Goal: Task Accomplishment & Management: Manage account settings

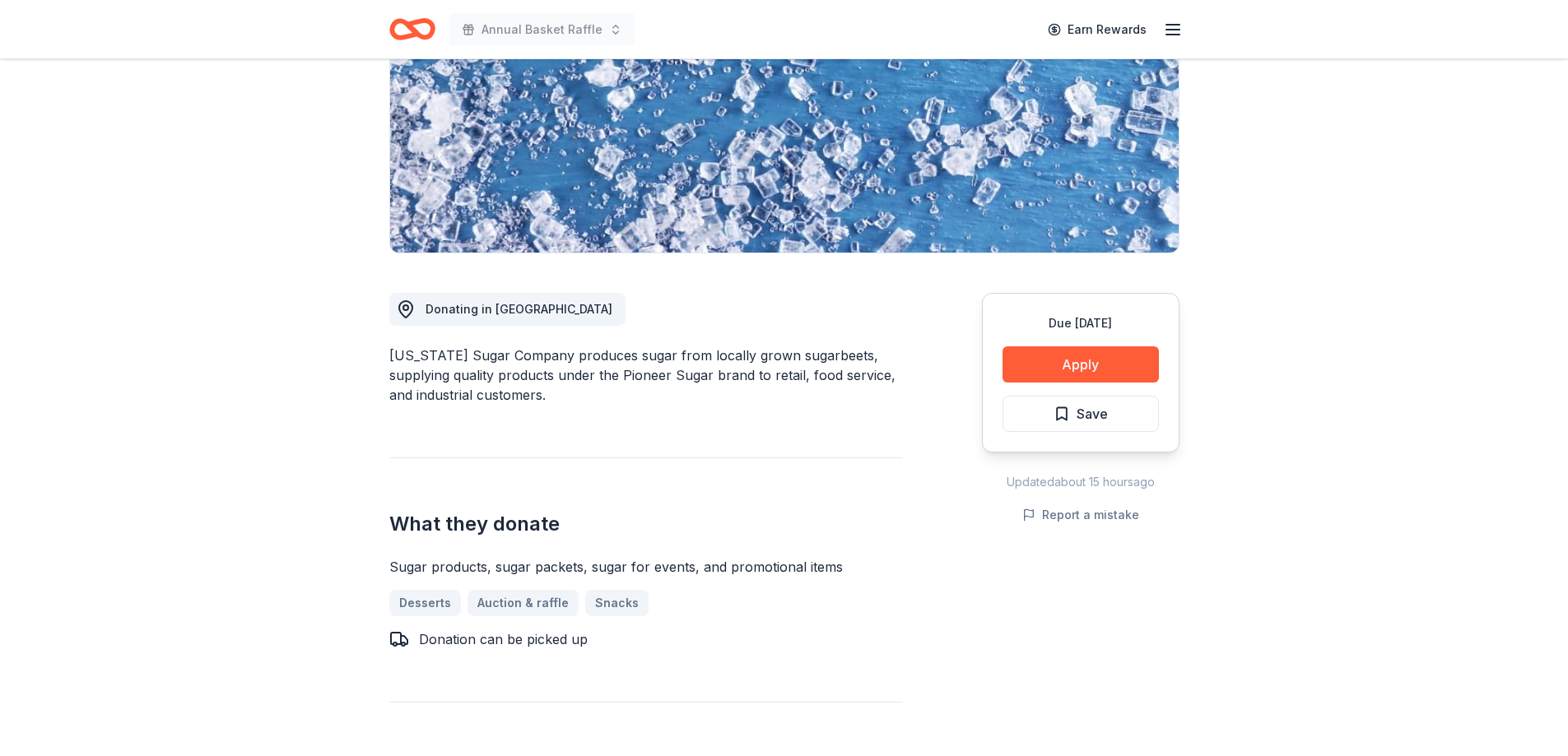
scroll to position [329, 0]
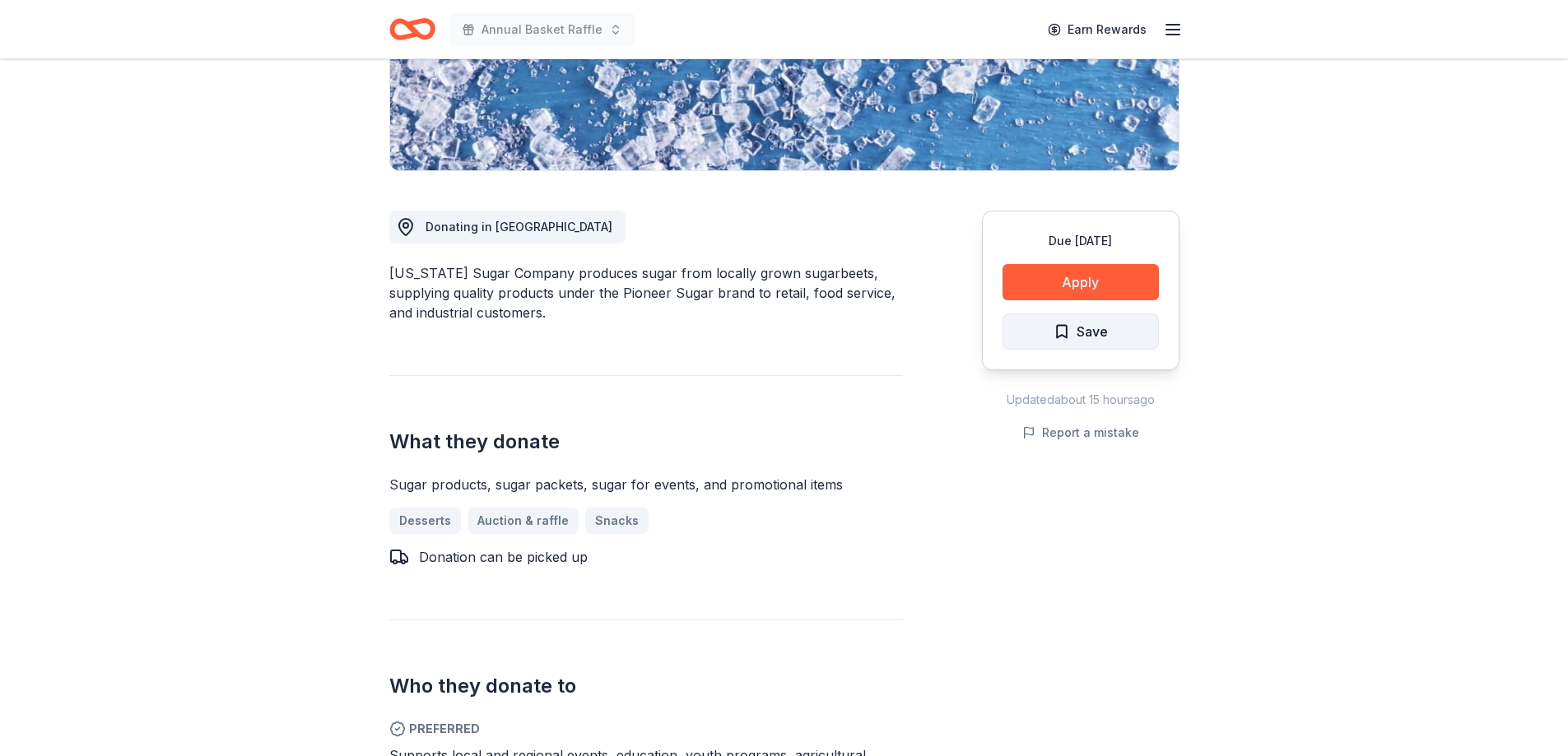
click at [1055, 321] on span "Save" at bounding box center [1081, 331] width 55 height 21
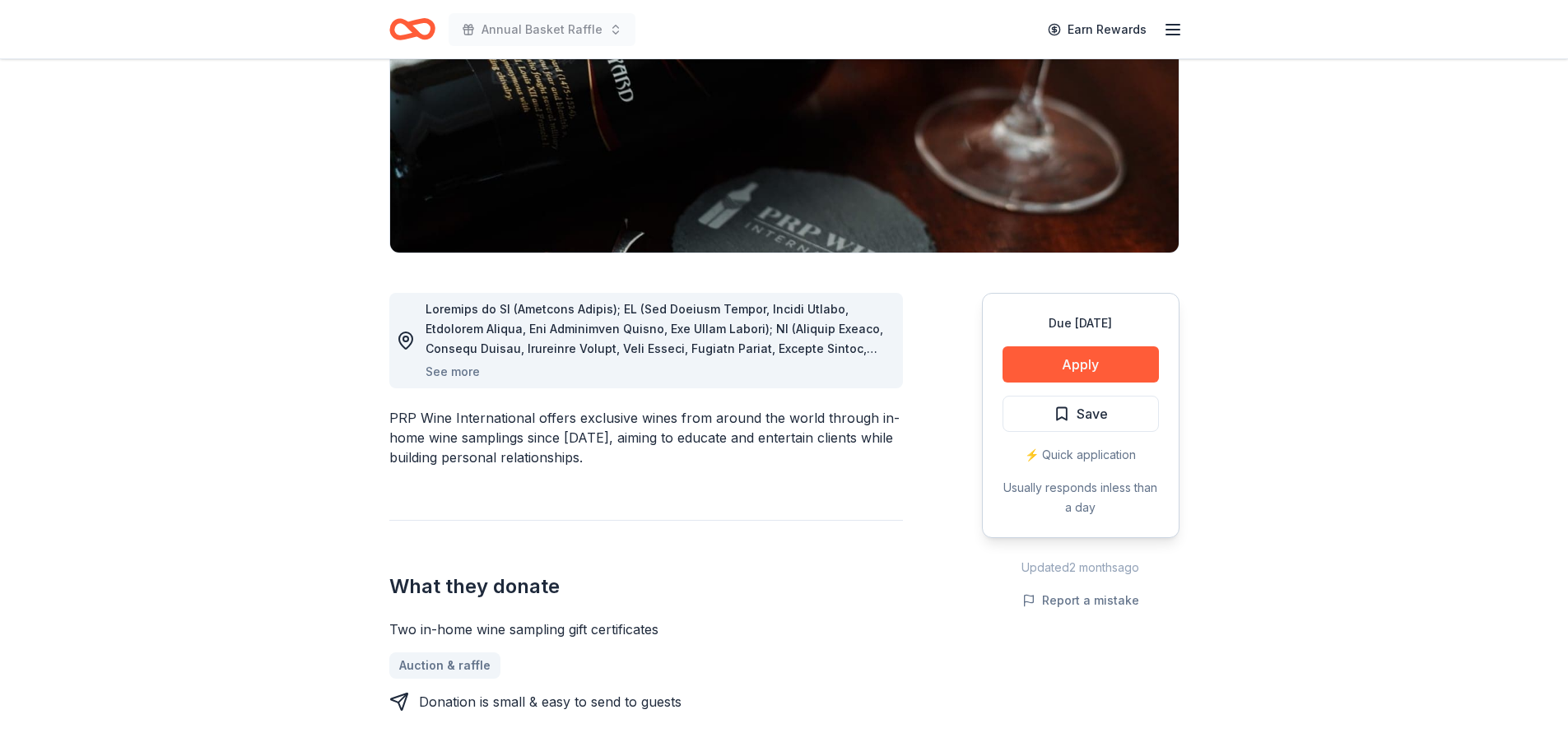
scroll to position [494, 0]
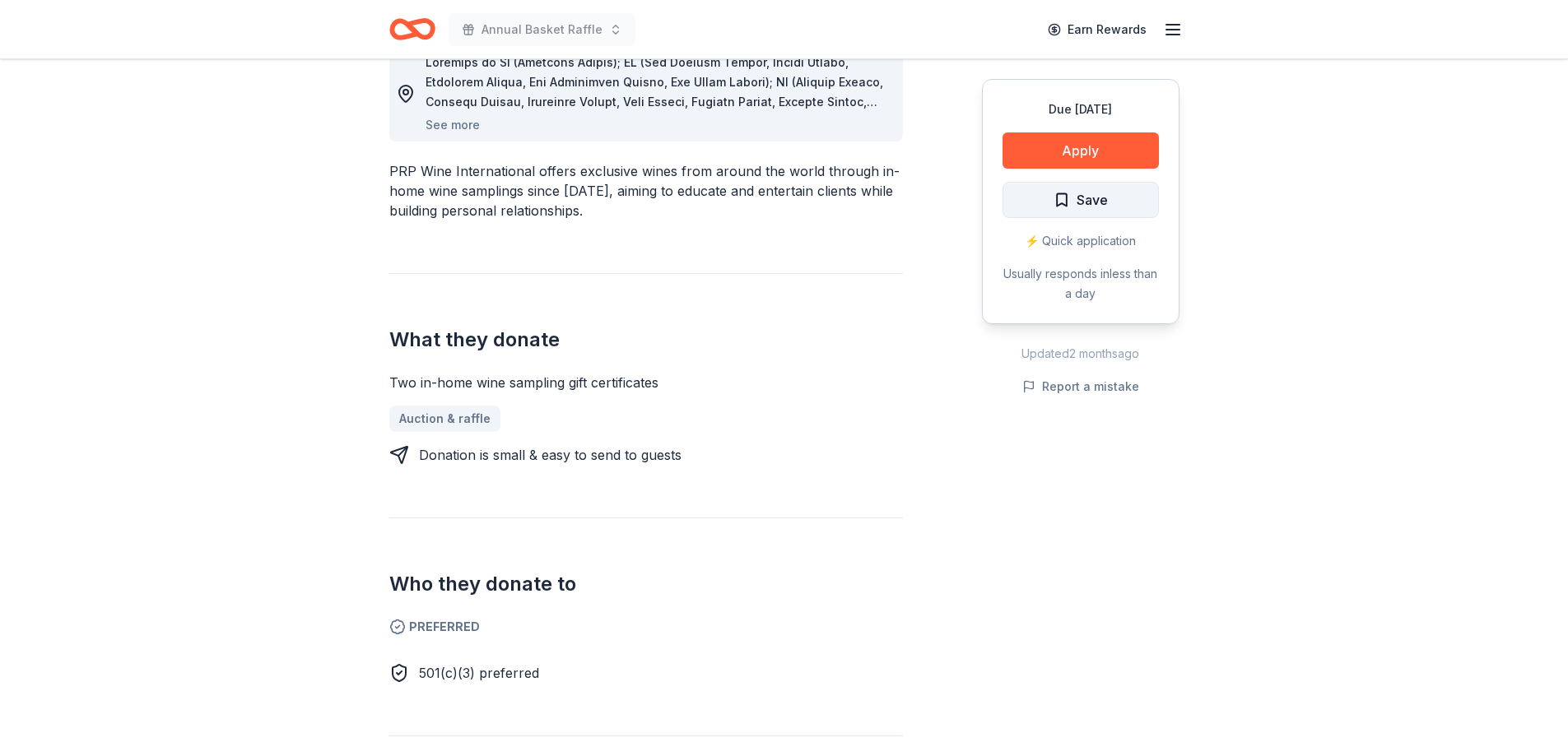
click at [1106, 202] on span "Save" at bounding box center [1091, 199] width 31 height 21
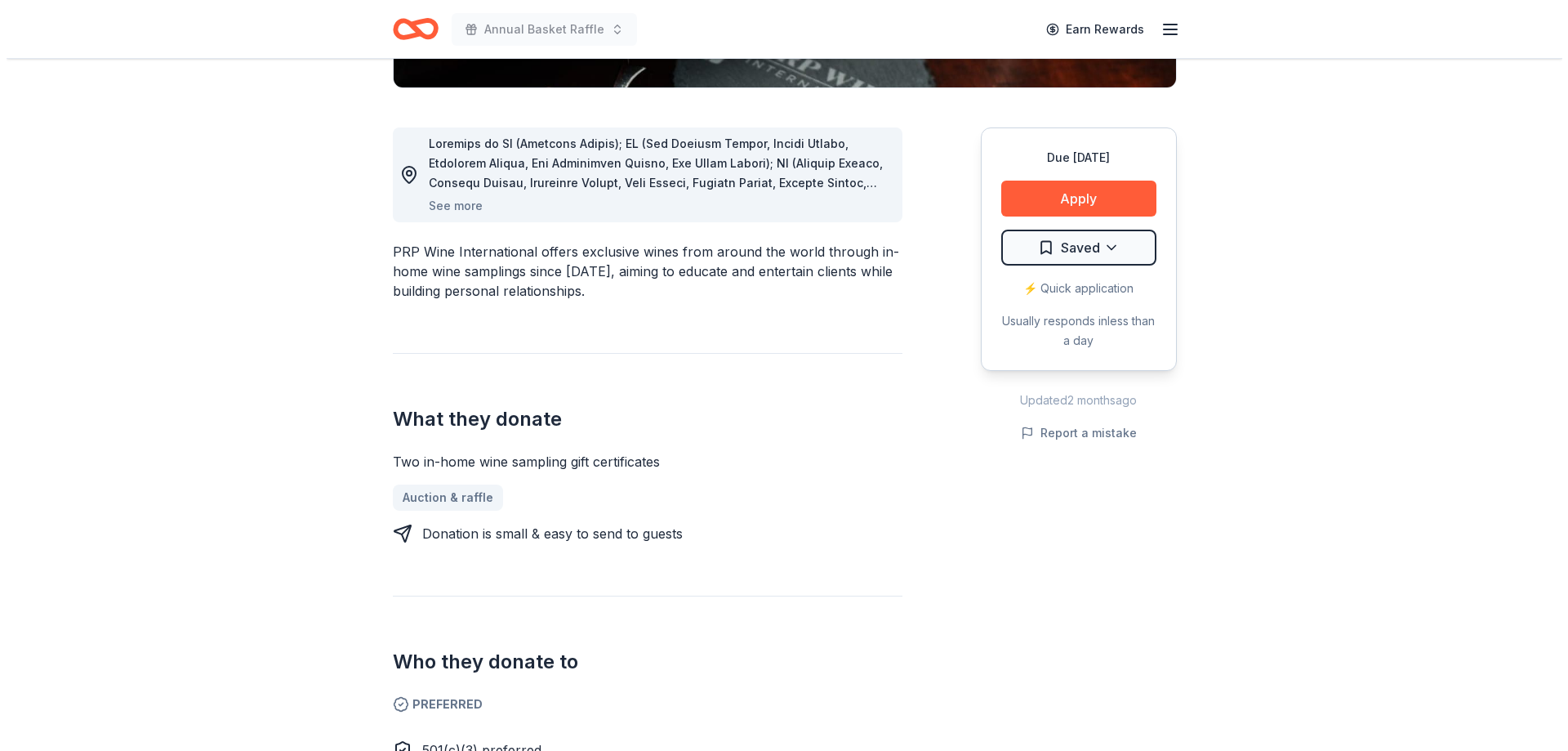
scroll to position [245, 0]
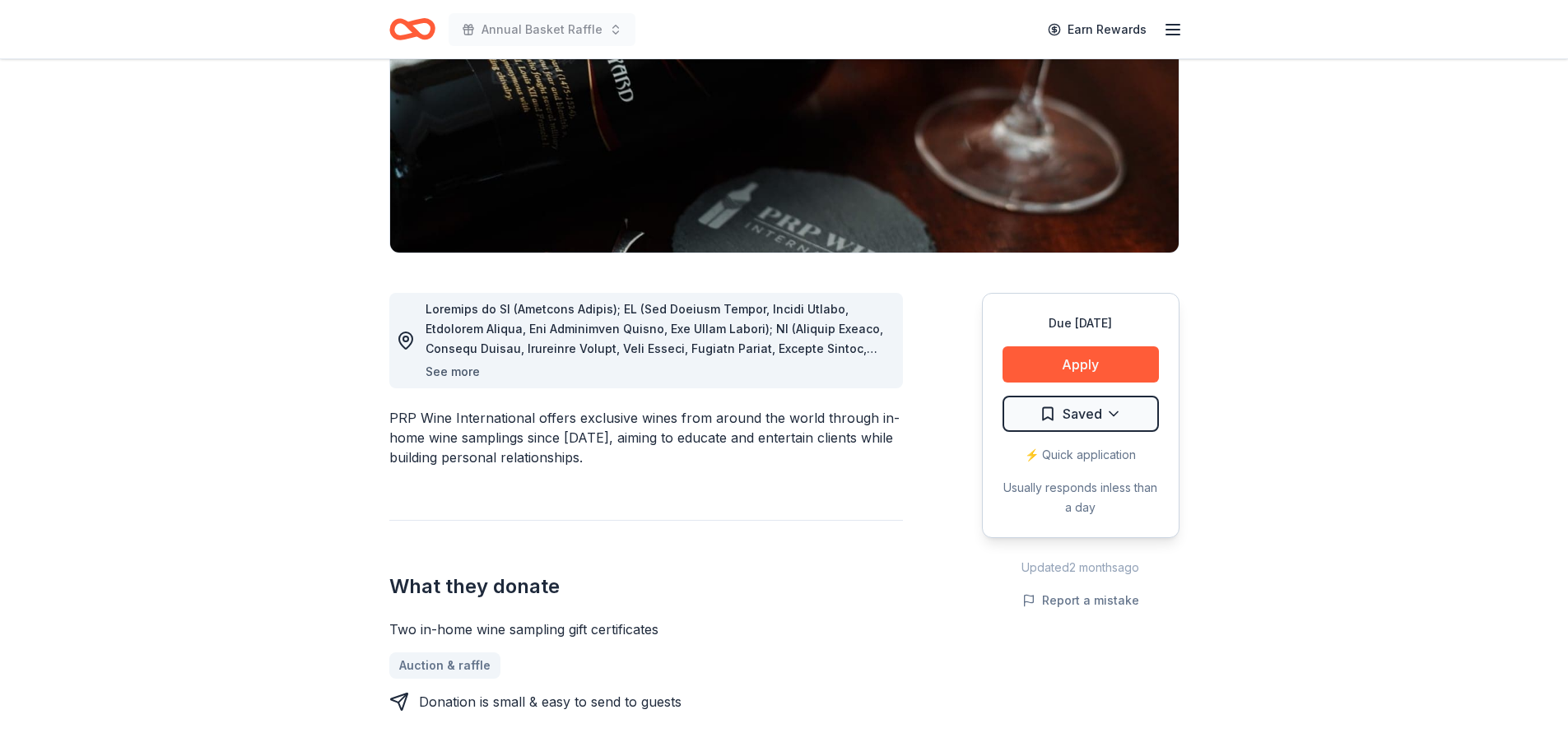
click at [463, 372] on button "See more" at bounding box center [453, 372] width 55 height 20
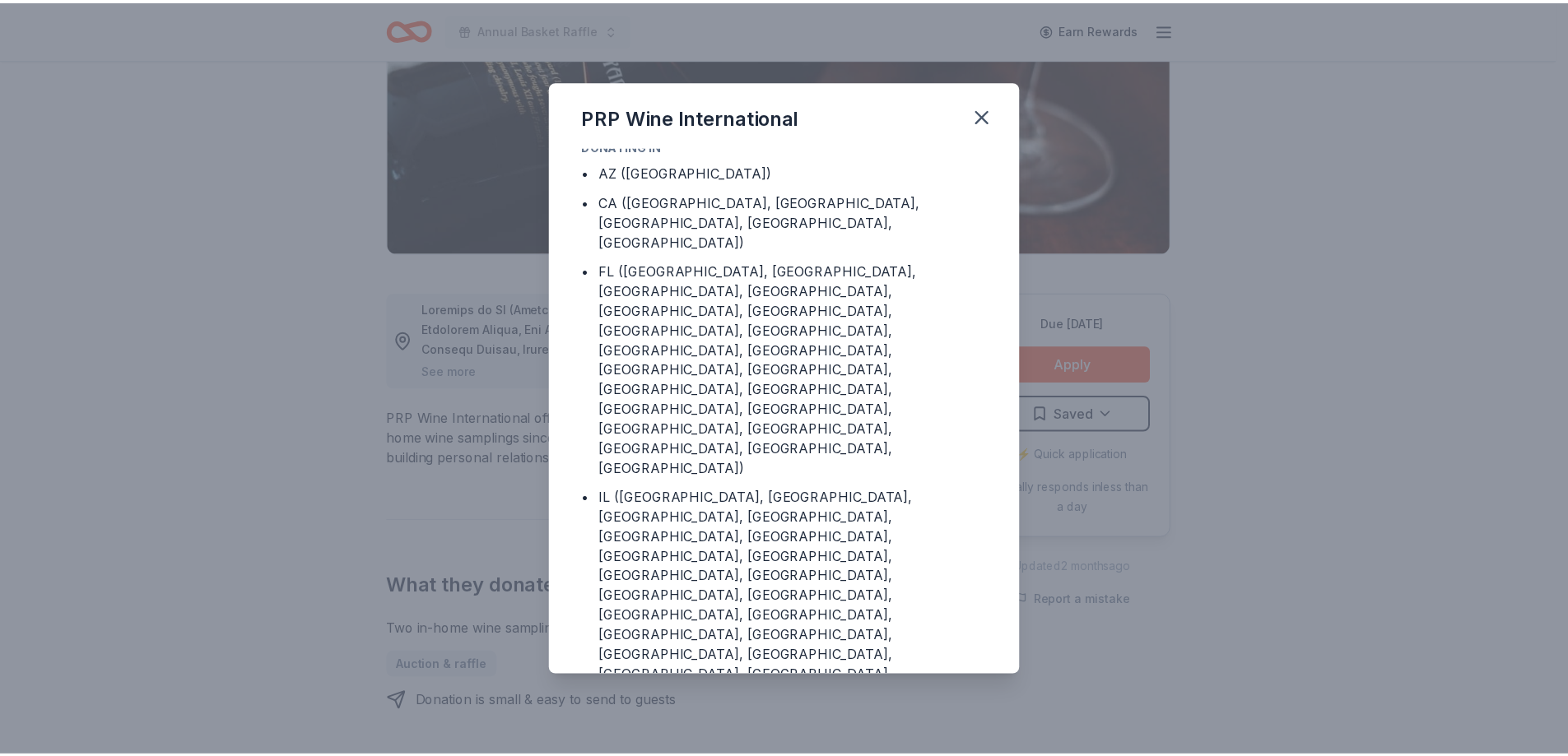
scroll to position [0, 0]
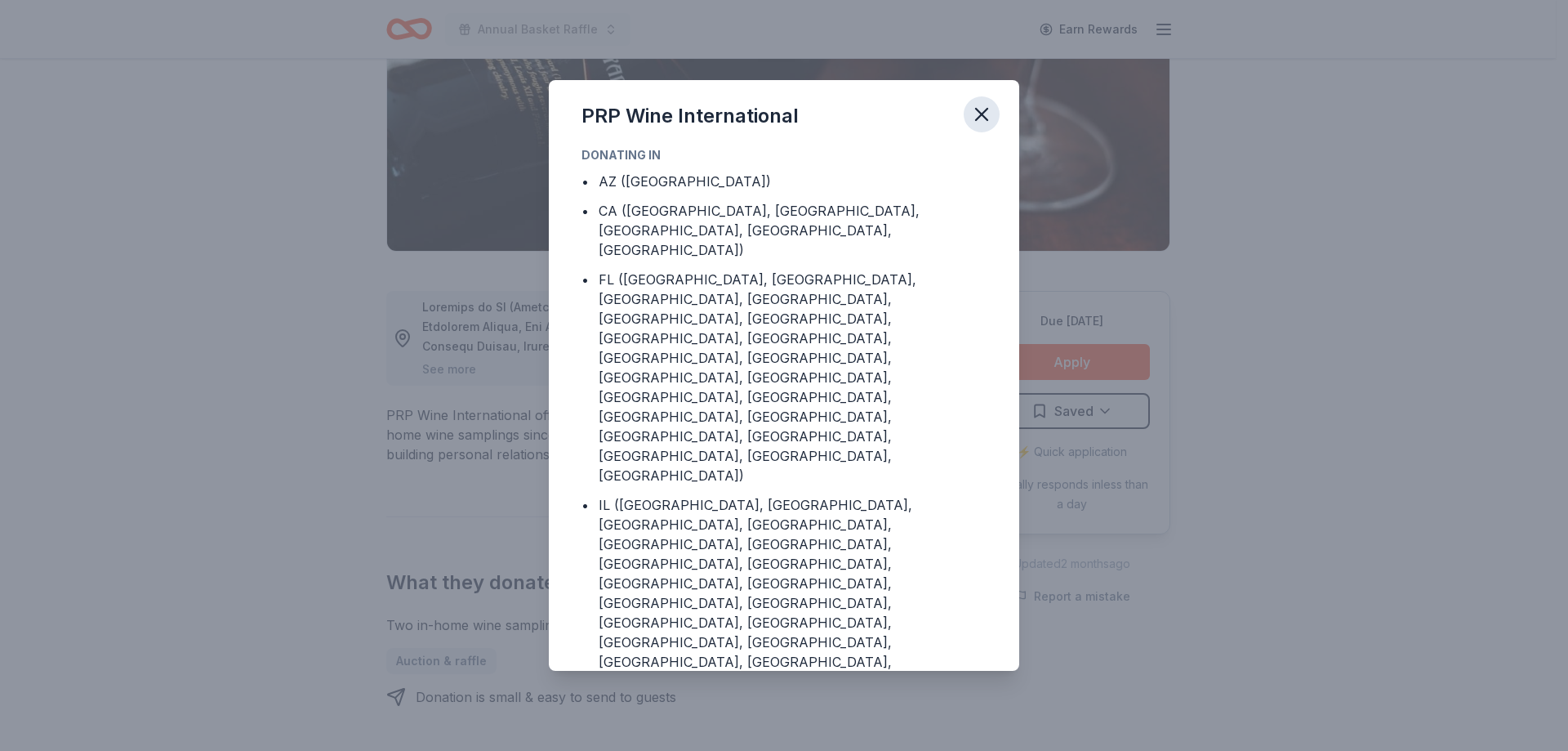
click at [989, 108] on icon "button" at bounding box center [981, 114] width 23 height 23
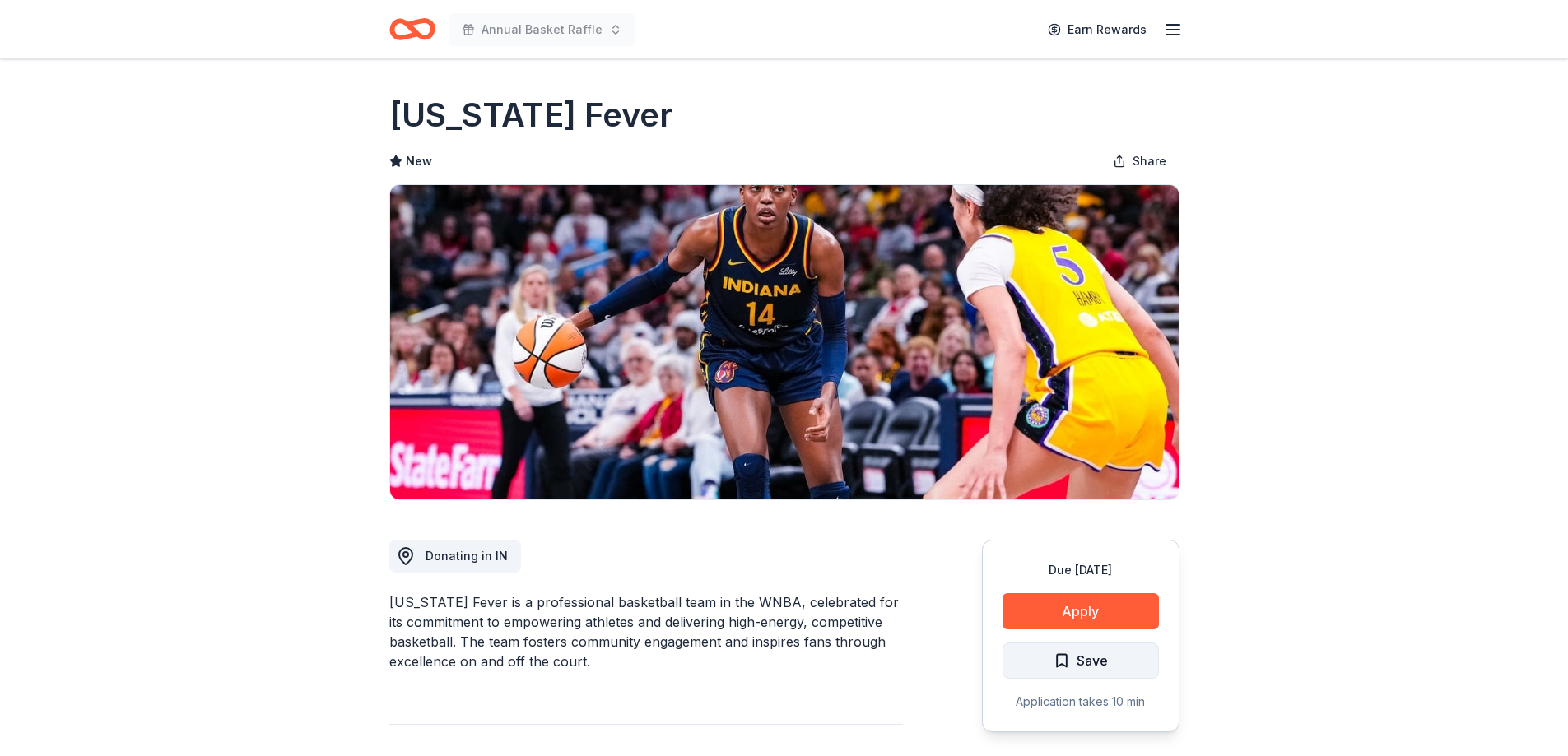
click at [1082, 666] on span "Save" at bounding box center [1091, 660] width 31 height 21
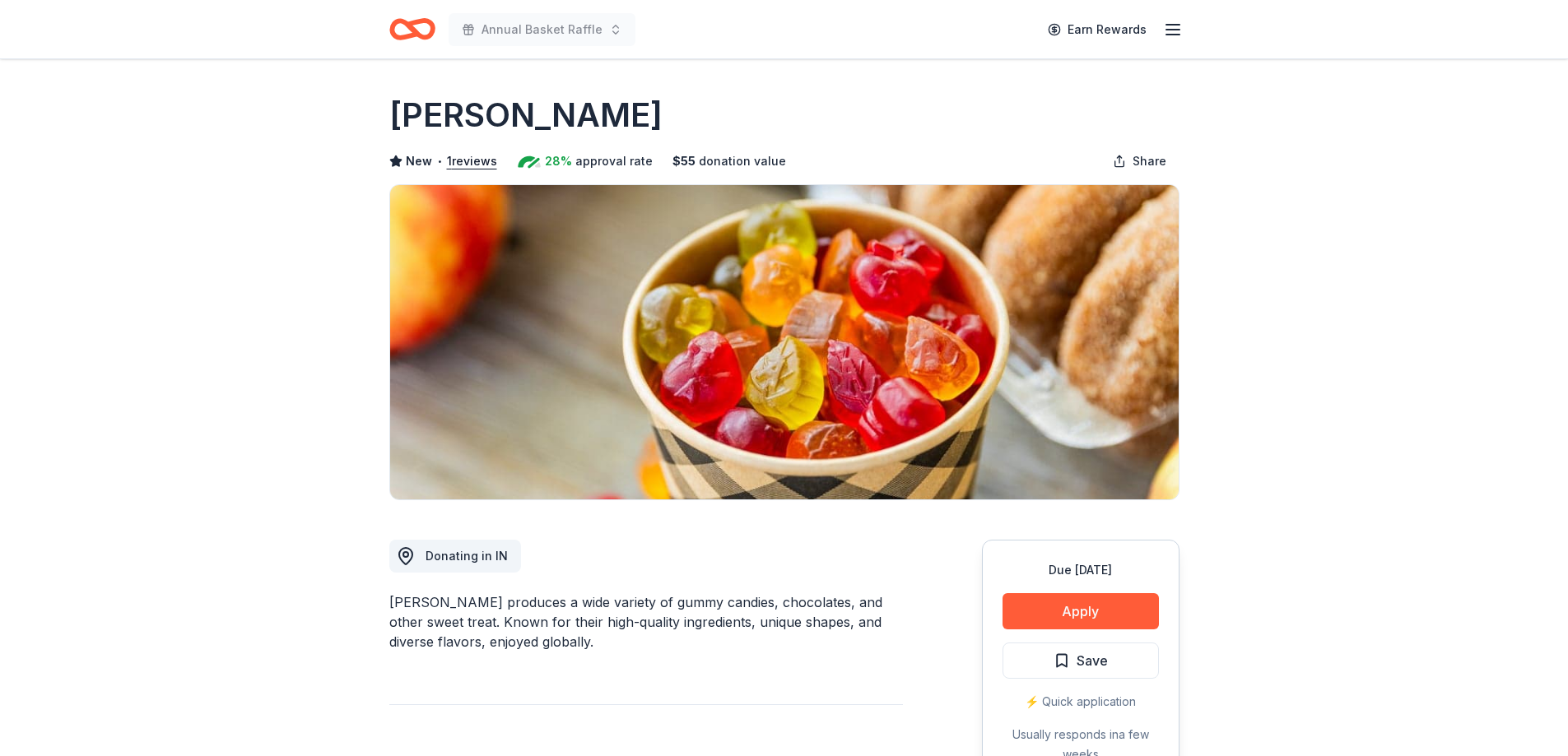
click at [1108, 657] on button "Save" at bounding box center [1081, 660] width 157 height 36
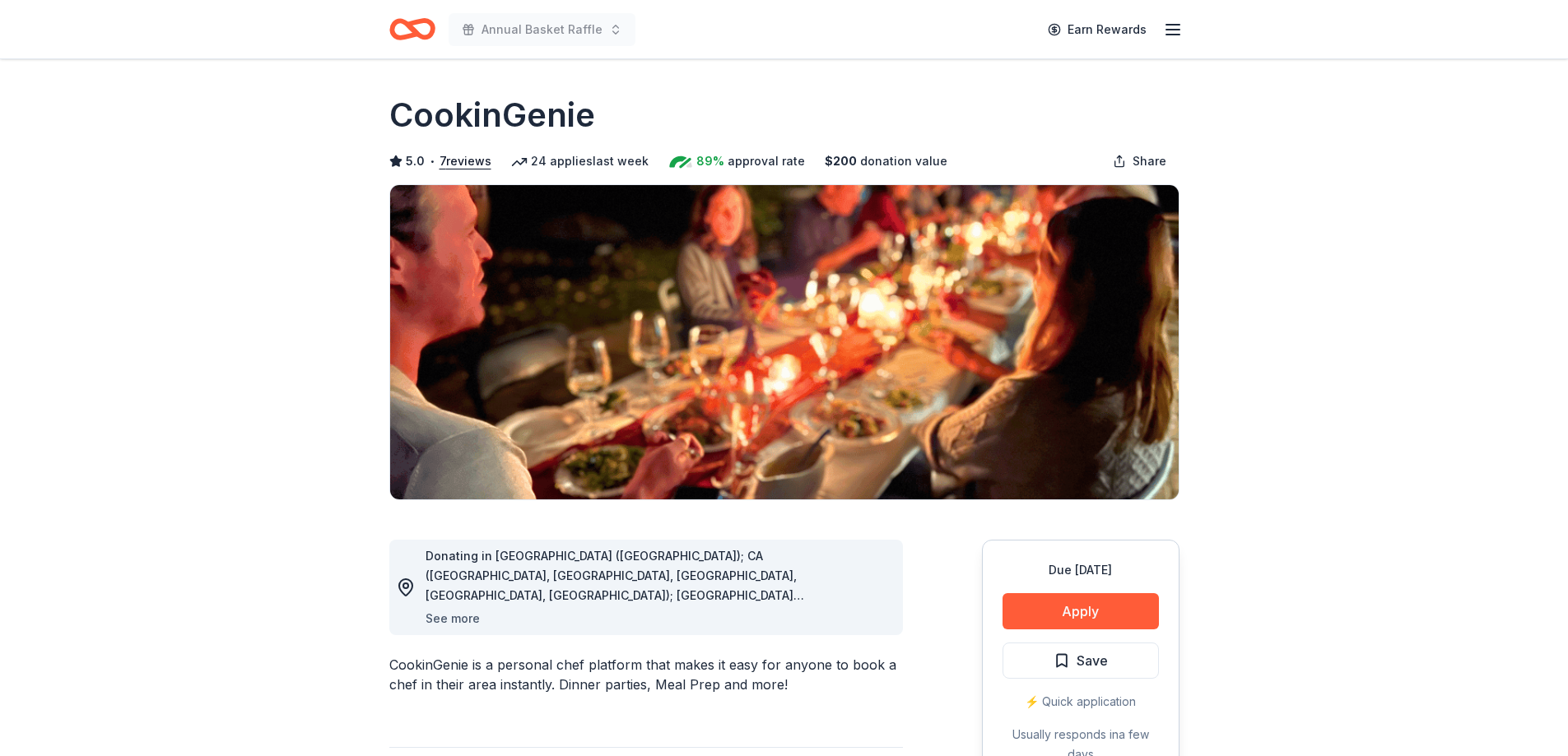
click at [455, 614] on button "See more" at bounding box center [453, 618] width 55 height 20
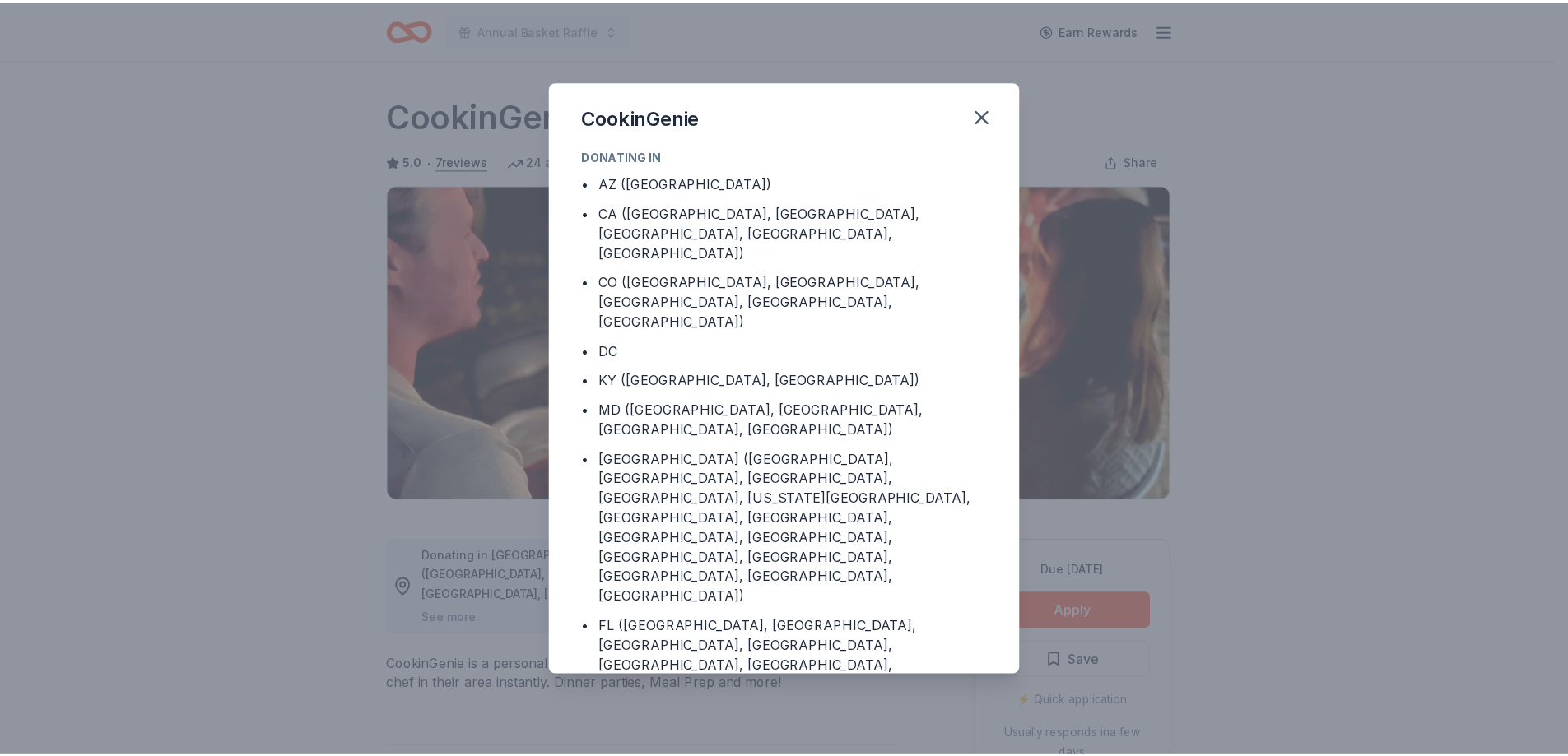
scroll to position [82, 0]
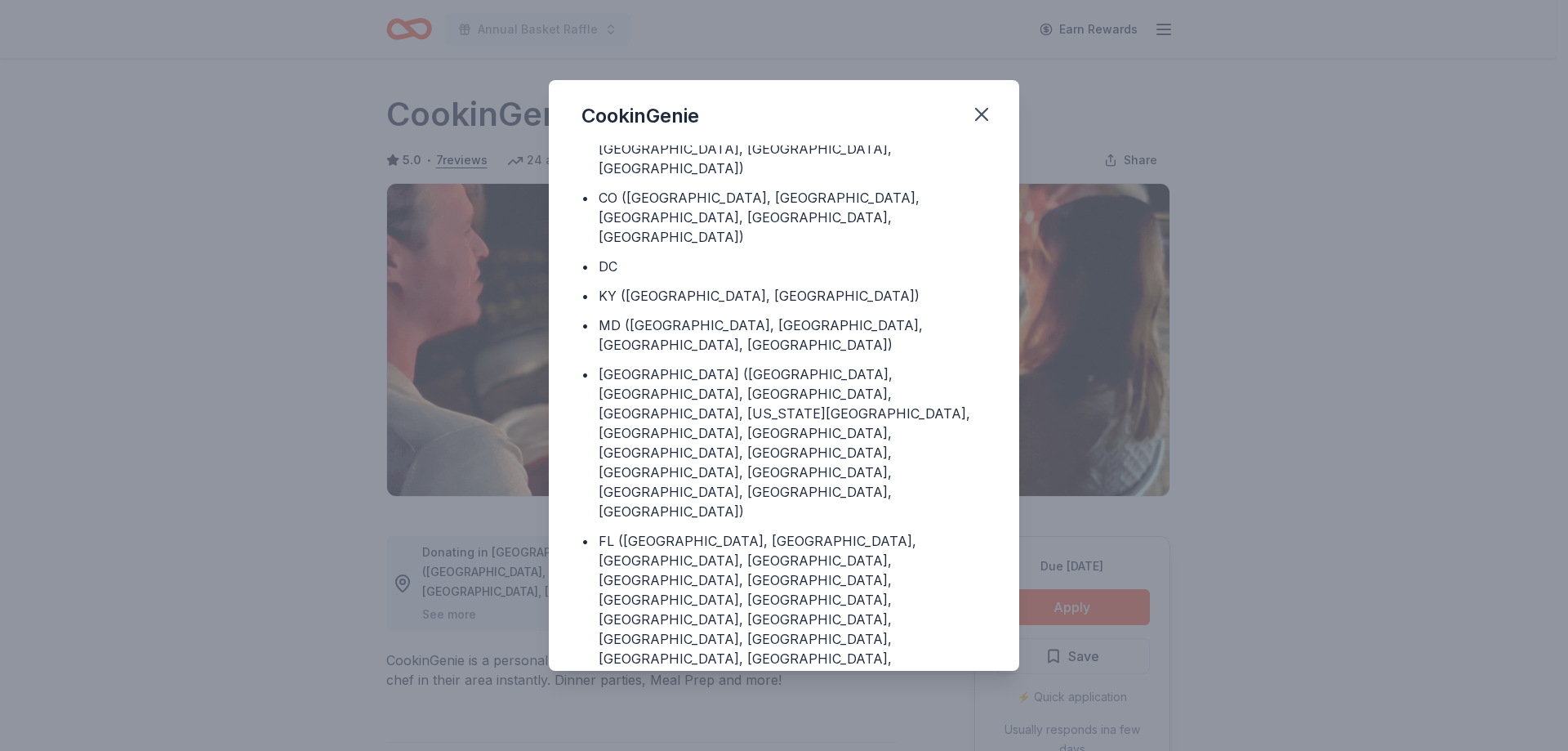
click at [1481, 472] on div "CookinGenie Donating in • AZ (Maricopa County) • CA (Los Angeles County, Rivers…" at bounding box center [784, 376] width 1568 height 751
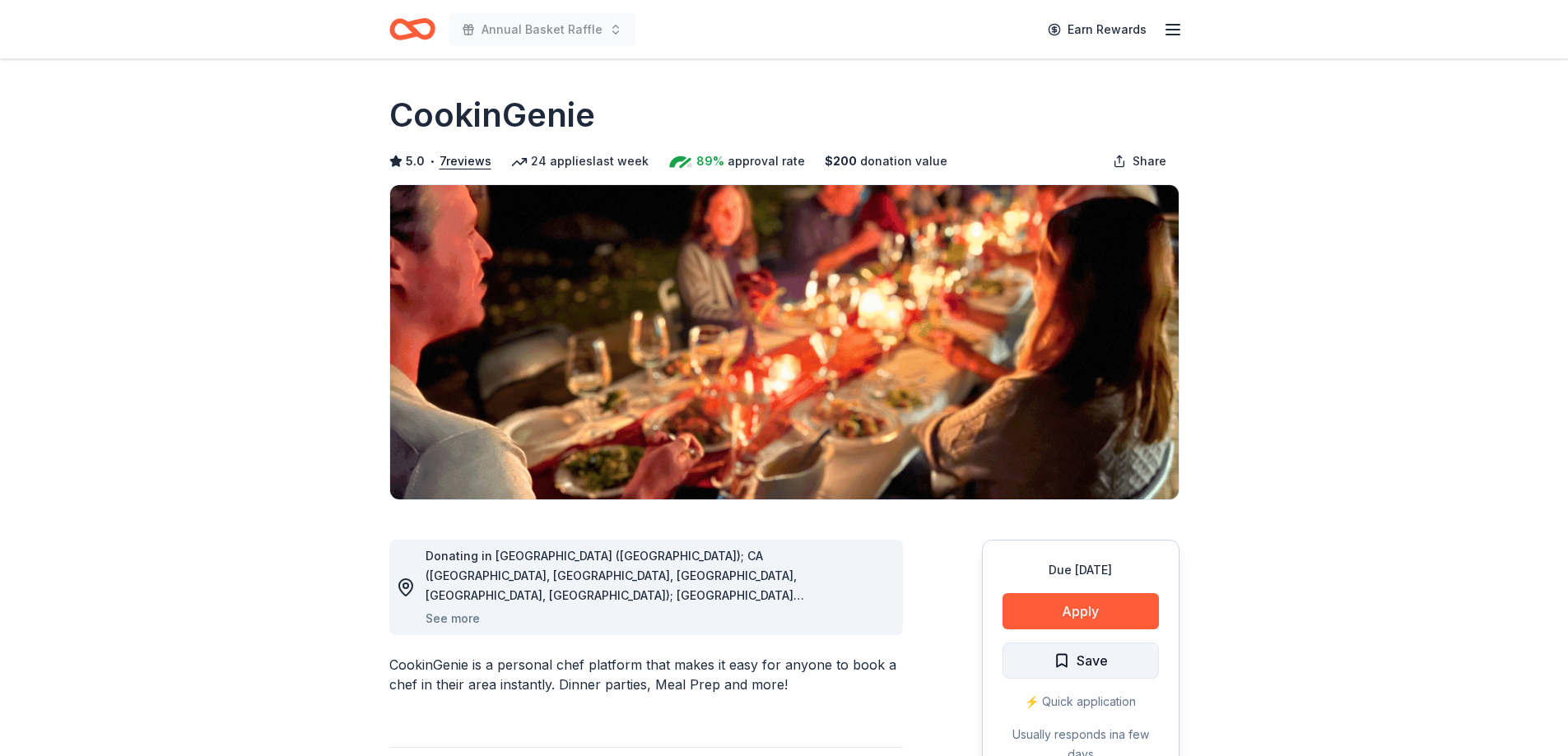
click at [1076, 659] on span "Save" at bounding box center [1091, 660] width 31 height 21
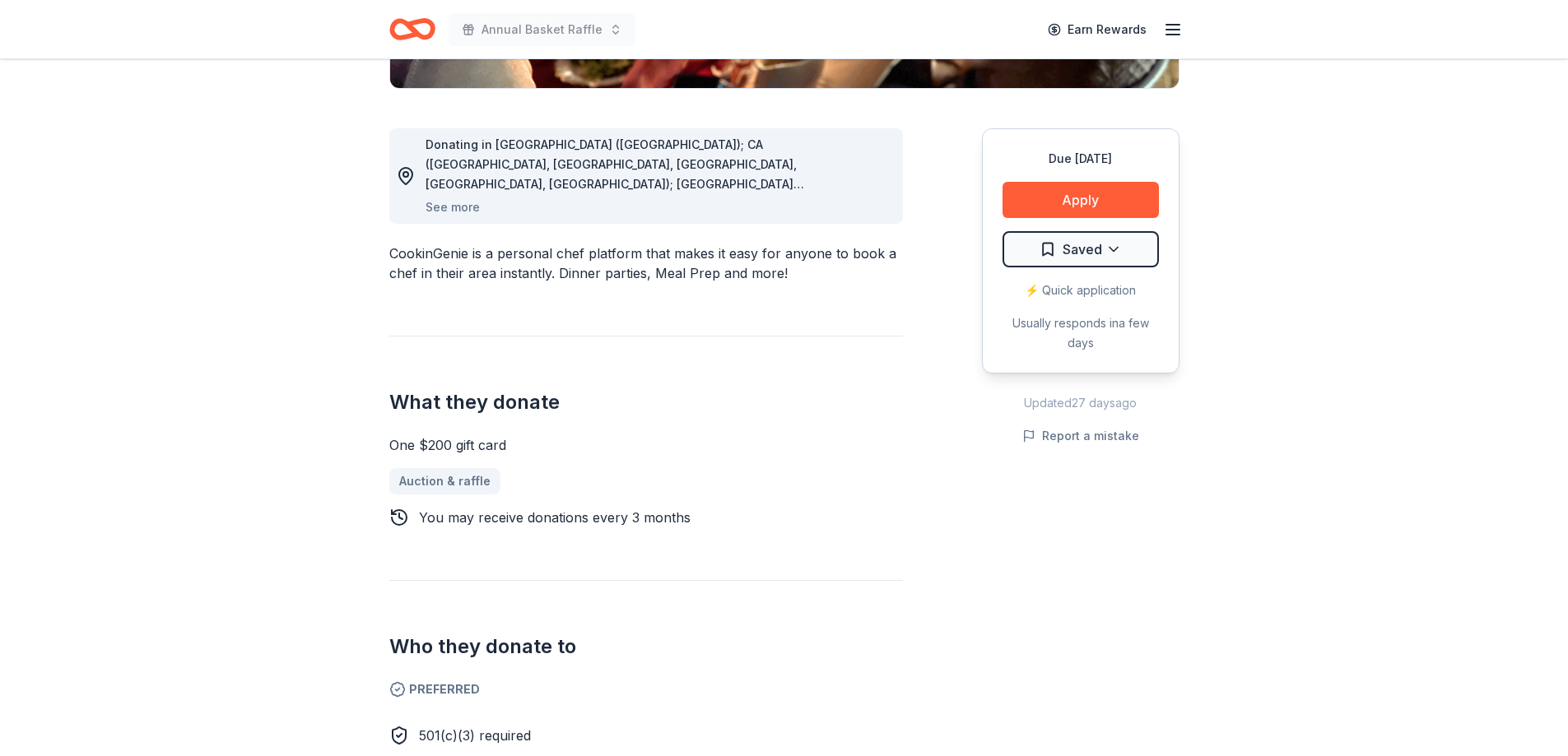
scroll to position [0, 0]
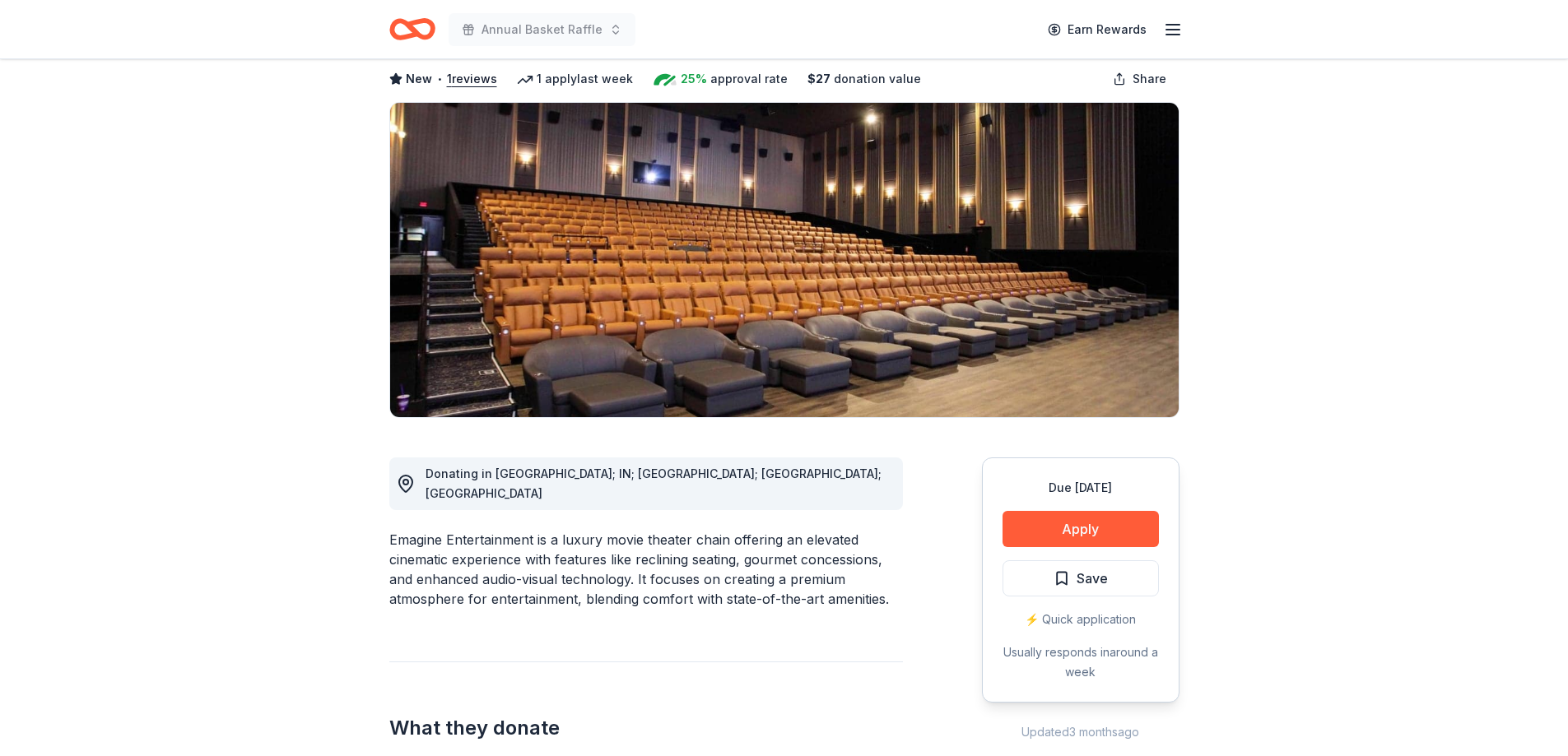
scroll to position [247, 0]
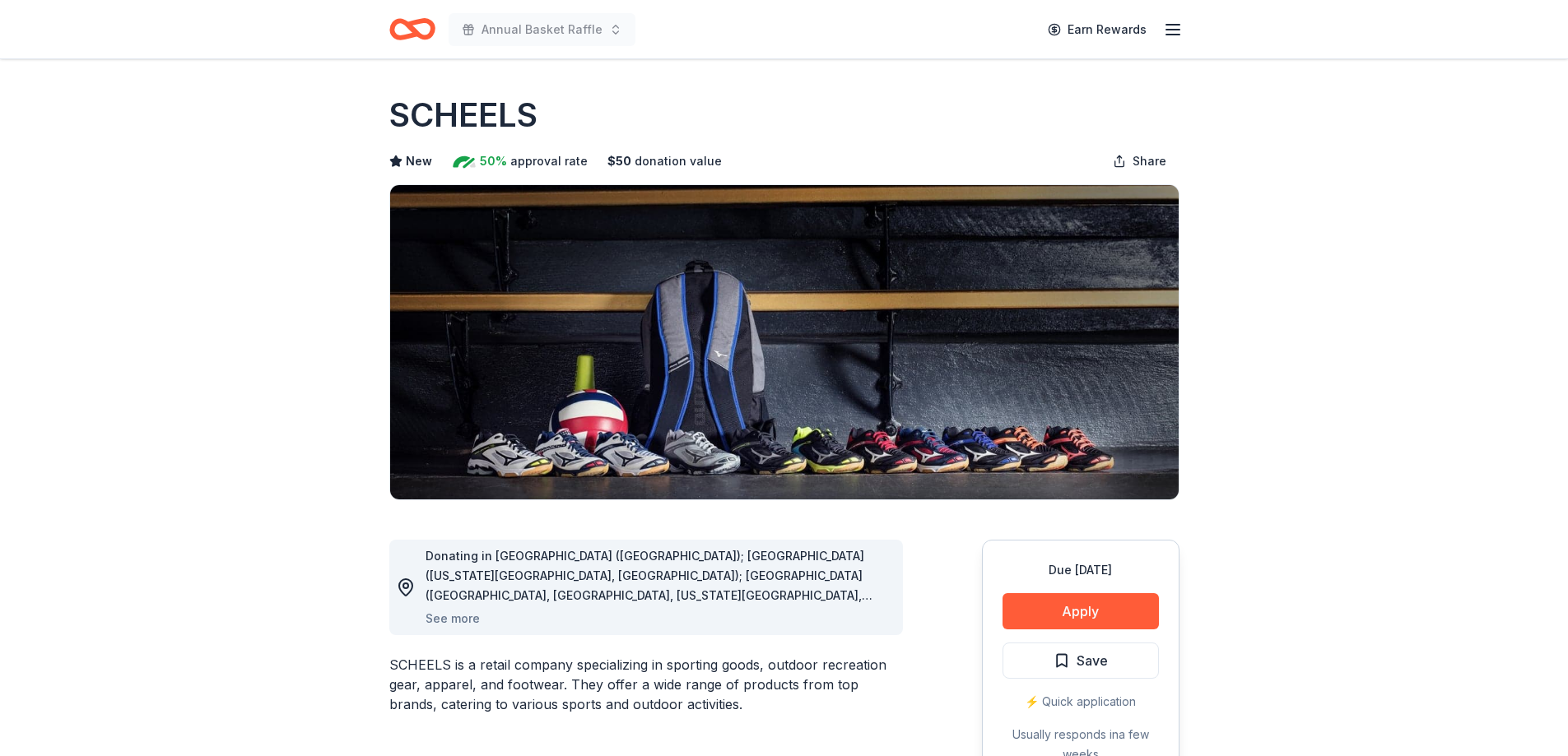
scroll to position [82, 0]
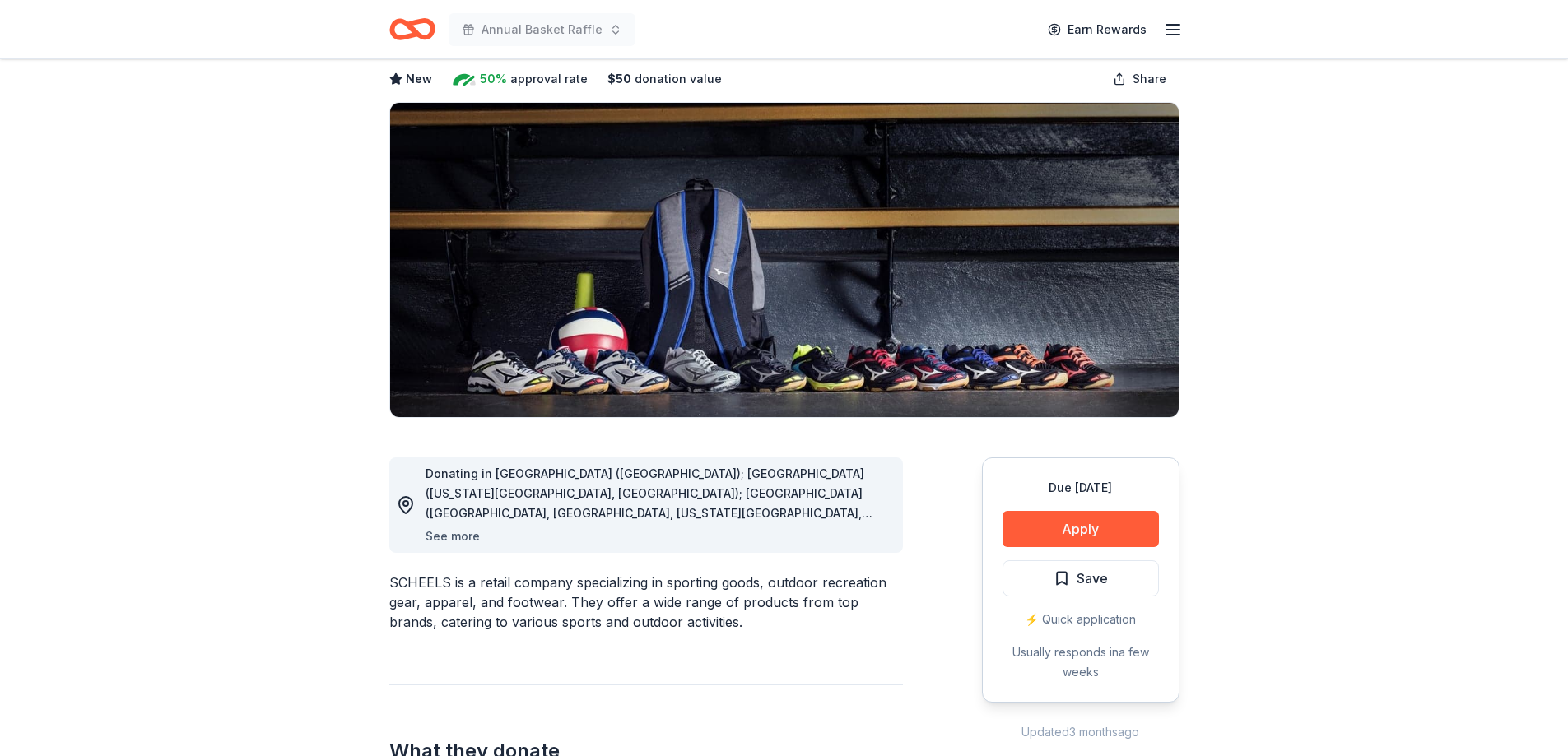
click at [454, 532] on button "See more" at bounding box center [453, 536] width 55 height 20
click at [454, 531] on button "See more" at bounding box center [453, 536] width 55 height 20
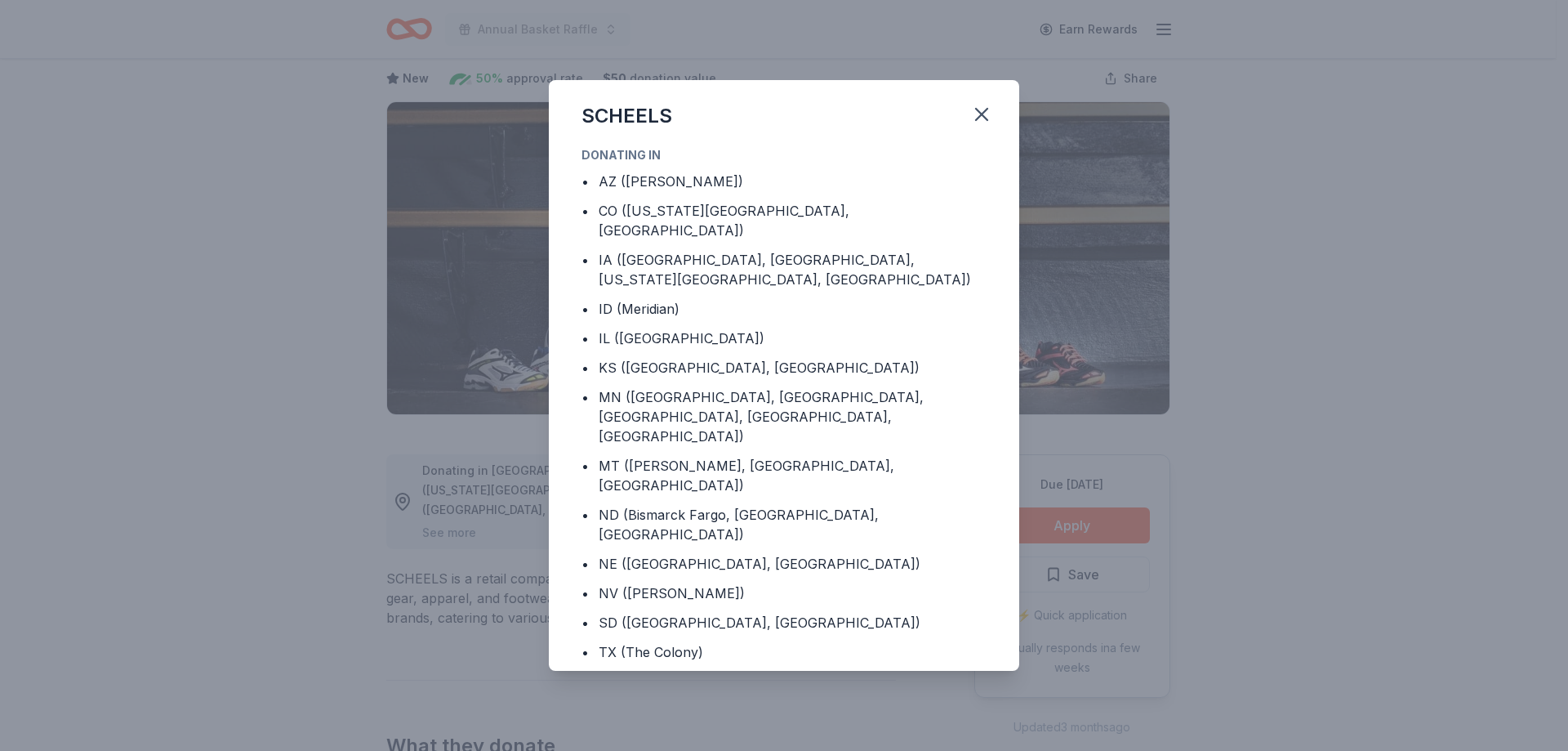
click at [1473, 443] on div "SCHEELS Donating in • AZ ([GEOGRAPHIC_DATA]) • [GEOGRAPHIC_DATA] ([US_STATE][GE…" at bounding box center [784, 376] width 1568 height 751
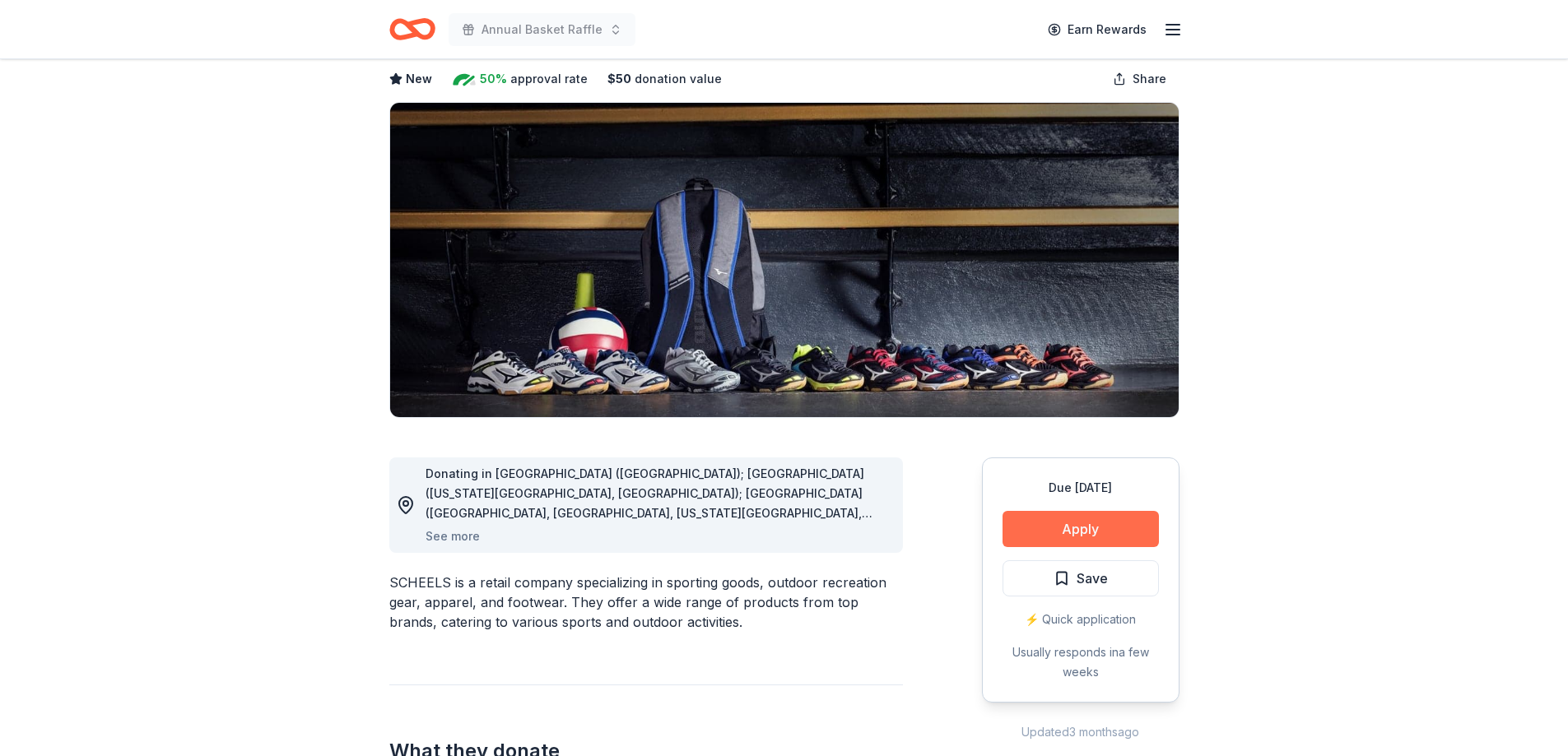
click at [1102, 530] on button "Apply" at bounding box center [1081, 529] width 157 height 36
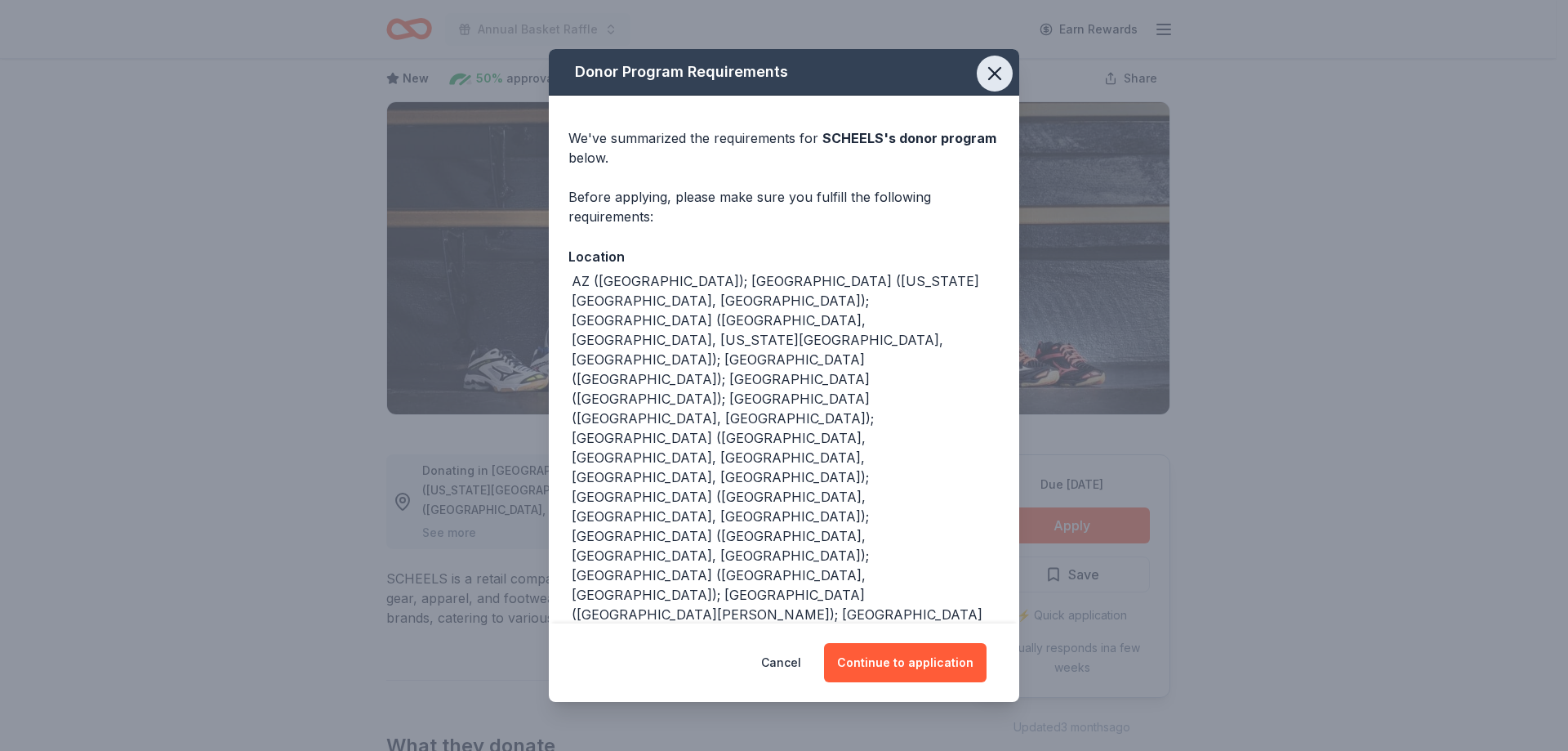
click at [983, 68] on icon "button" at bounding box center [994, 73] width 23 height 23
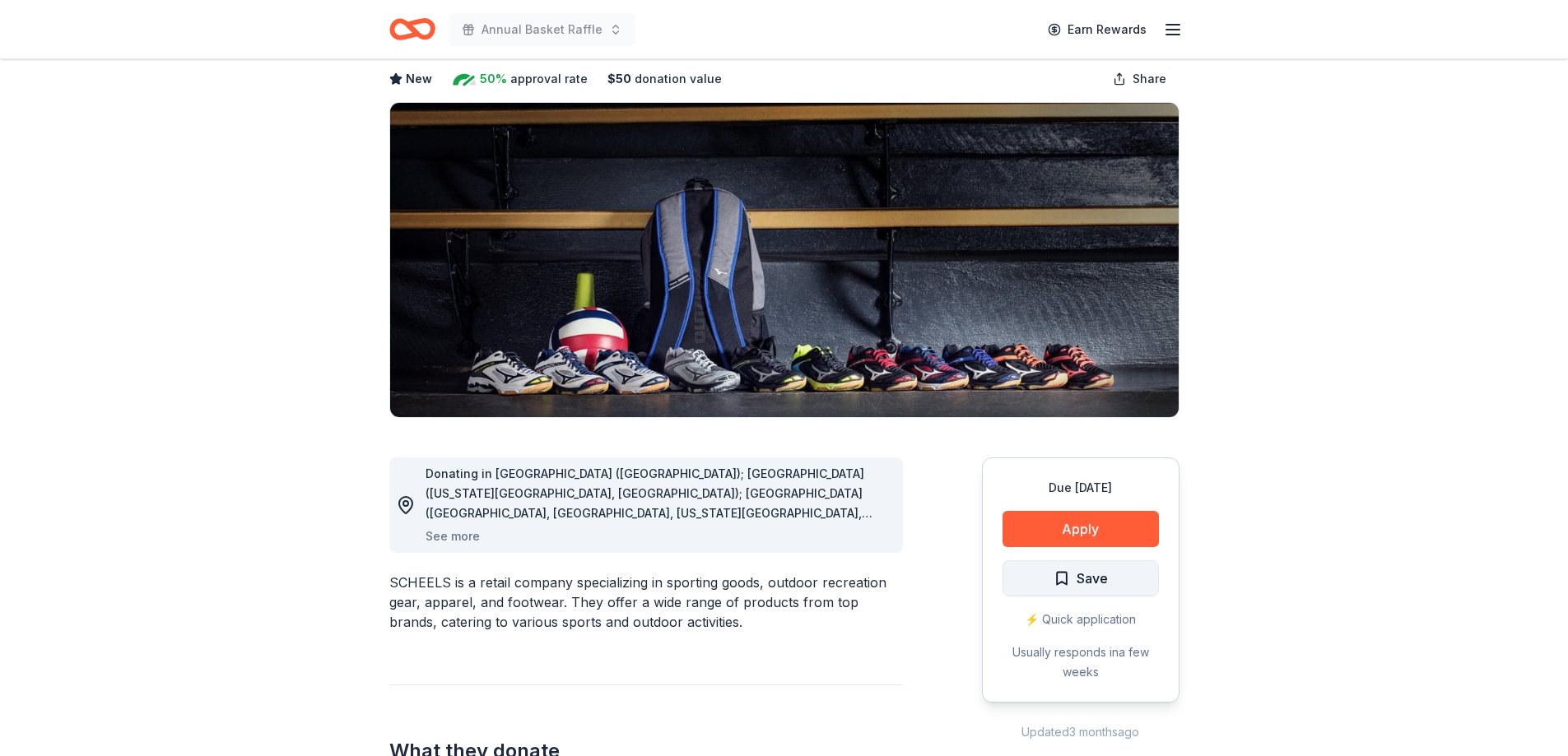
click at [1066, 575] on span "Save" at bounding box center [1081, 577] width 55 height 21
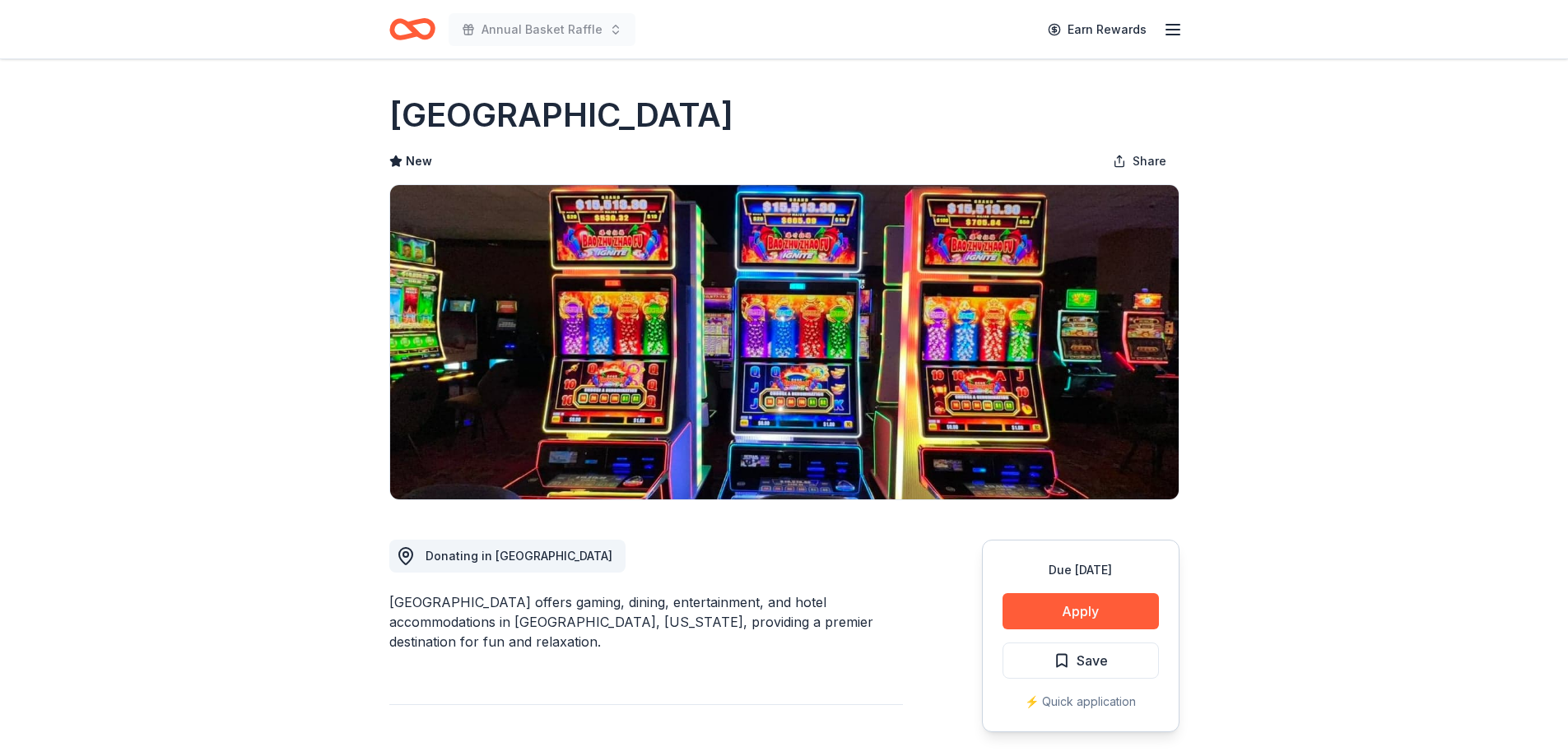
scroll to position [329, 0]
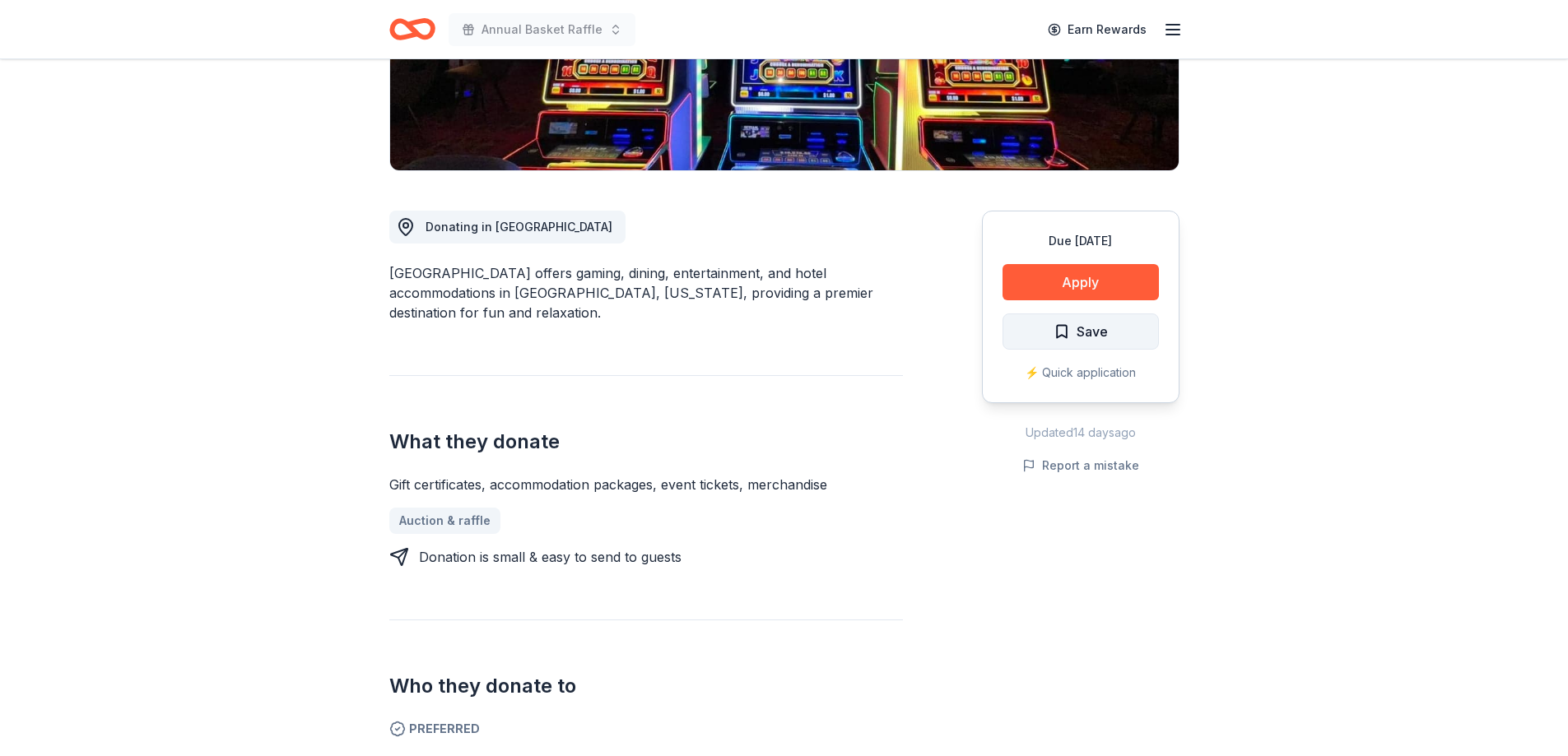
click at [1110, 342] on button "Save" at bounding box center [1081, 332] width 157 height 36
